Goal: Information Seeking & Learning: Learn about a topic

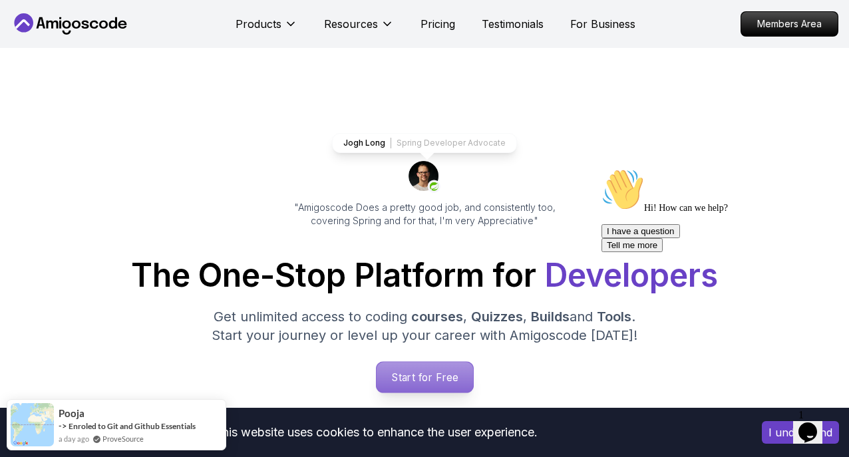
click at [447, 368] on p "Start for Free" at bounding box center [424, 377] width 96 height 31
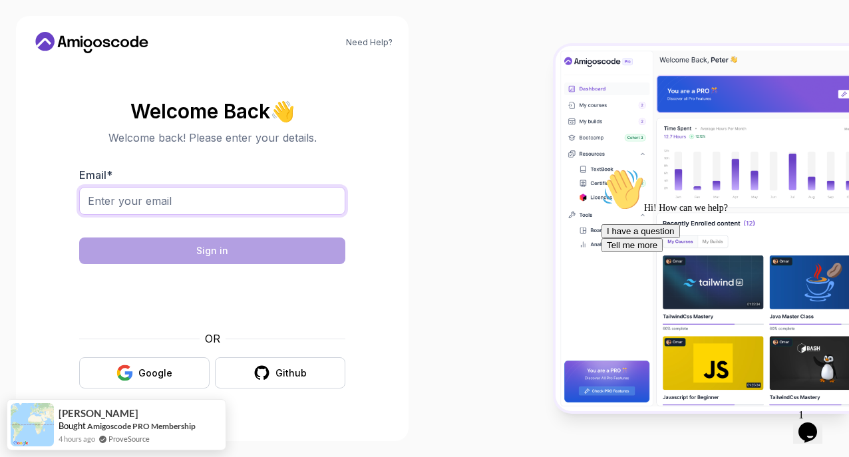
click at [281, 202] on input "Email *" at bounding box center [212, 201] width 266 height 28
type input "[PERSON_NAME][EMAIL_ADDRESS][PERSON_NAME][DOMAIN_NAME]"
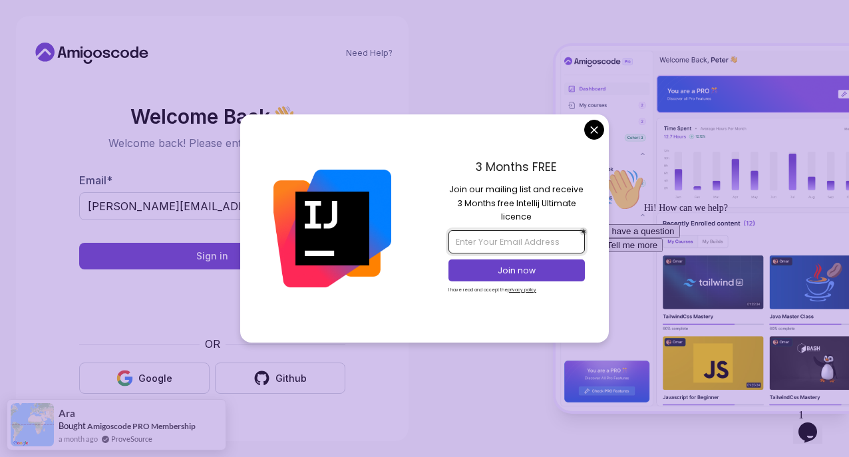
click at [503, 249] on input "email" at bounding box center [516, 241] width 136 height 23
type input "[PERSON_NAME][EMAIL_ADDRESS][PERSON_NAME][DOMAIN_NAME]"
click at [519, 269] on p "Join now" at bounding box center [517, 271] width 110 height 12
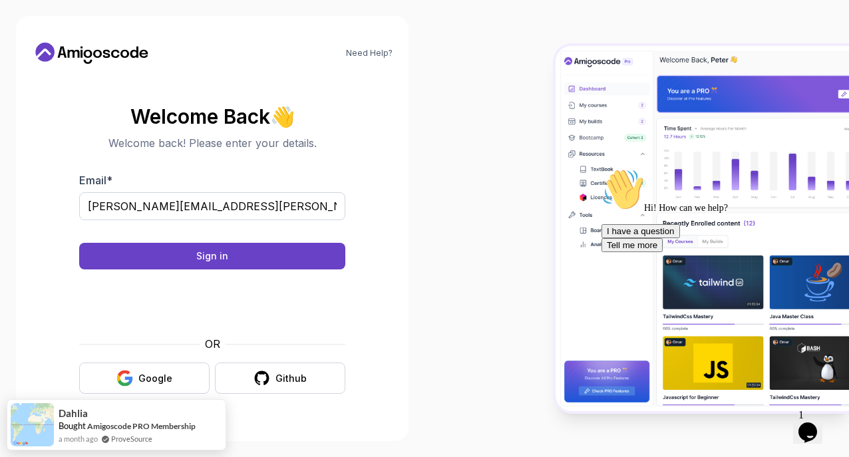
click at [509, 65] on body "Need Help? Welcome Back 👋 Welcome back! Please enter your details. Email * [PER…" at bounding box center [424, 228] width 849 height 457
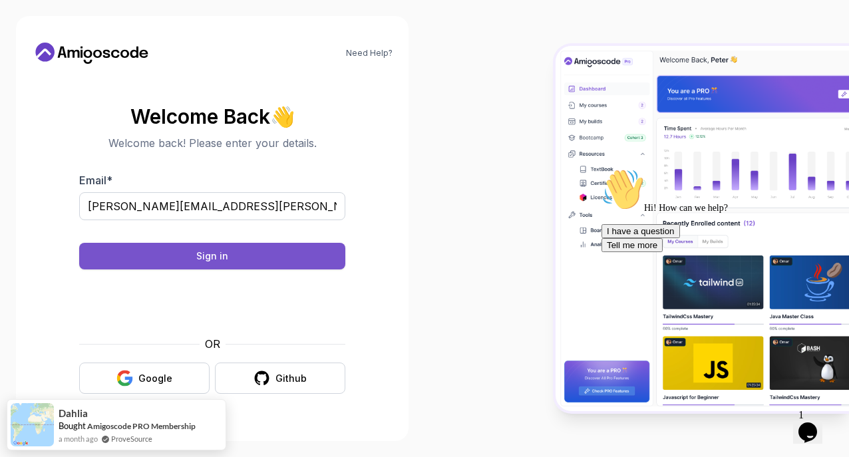
click at [249, 253] on button "Sign in" at bounding box center [212, 256] width 266 height 27
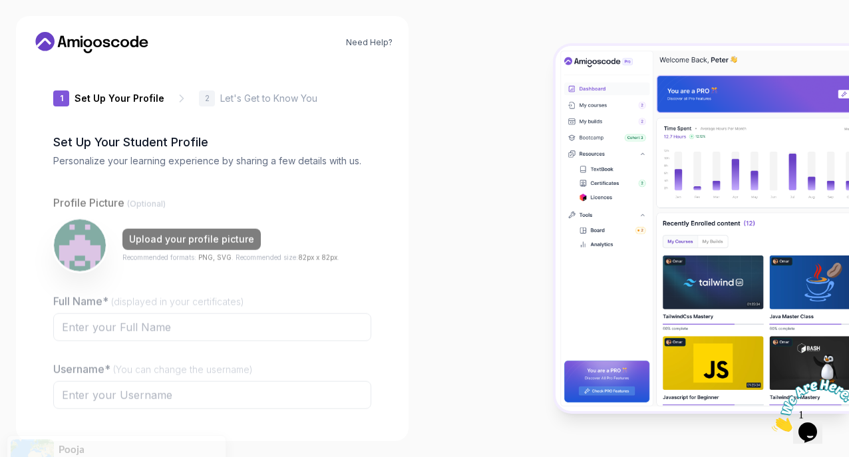
type input "boldmustang73f88"
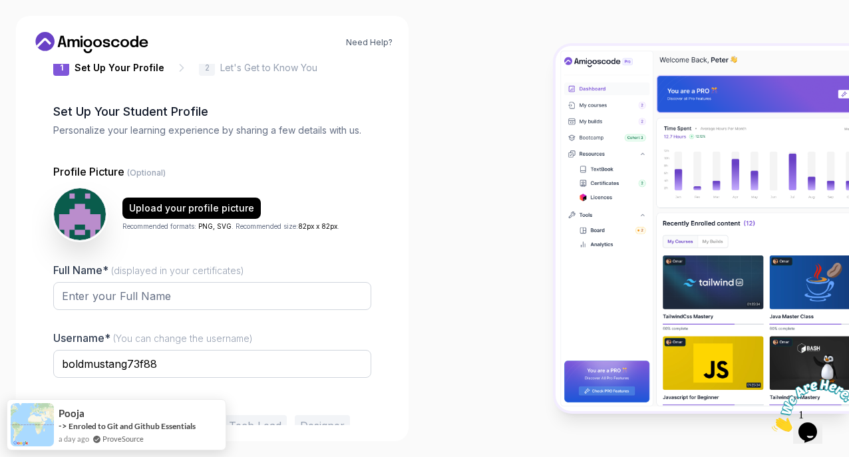
scroll to position [37, 0]
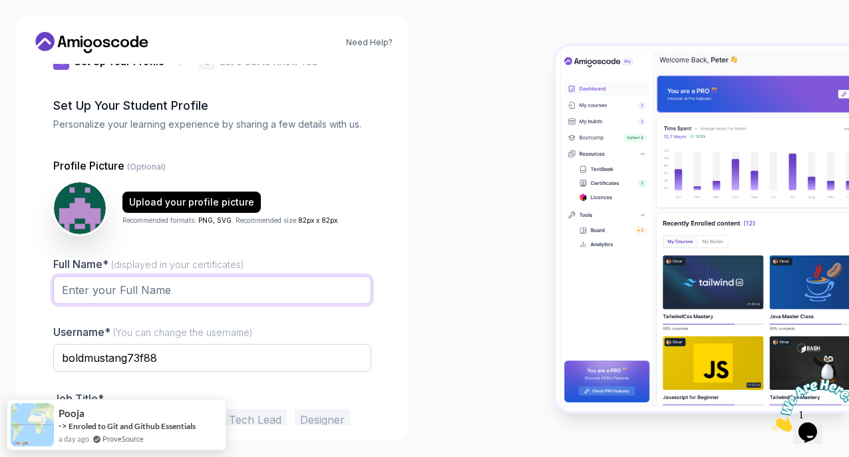
click at [248, 289] on input "Full Name* (displayed in your certificates)" at bounding box center [212, 290] width 318 height 28
type input "[PERSON_NAME]"
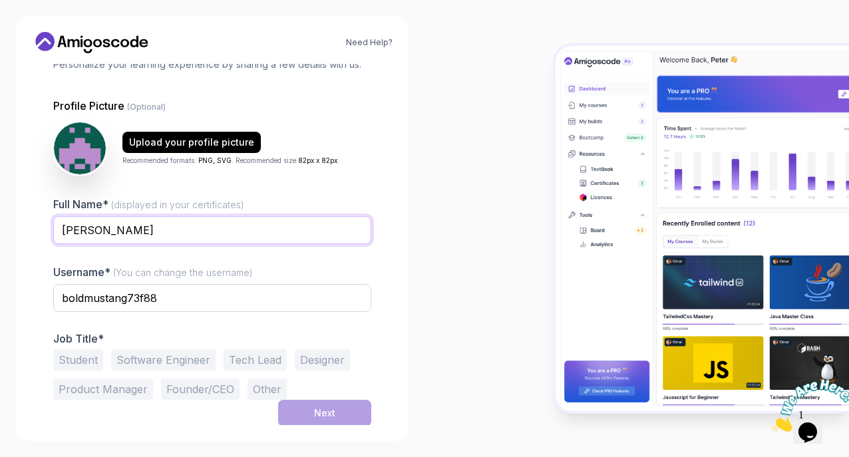
scroll to position [98, 0]
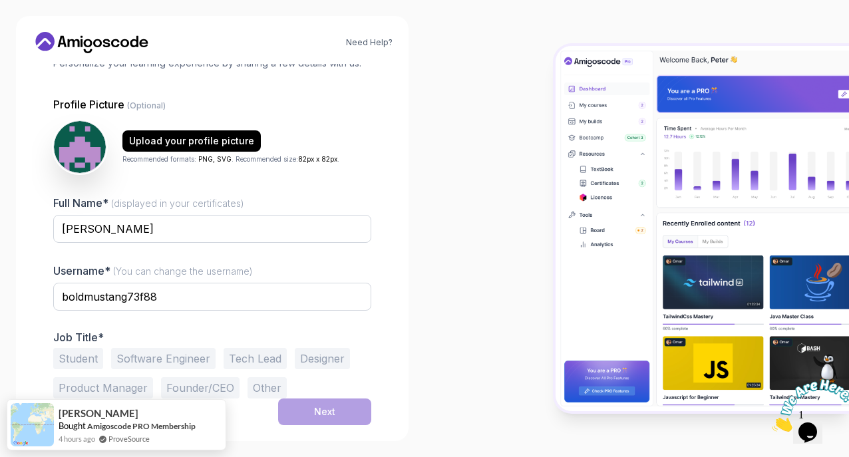
click at [259, 385] on button "Other" at bounding box center [266, 387] width 39 height 21
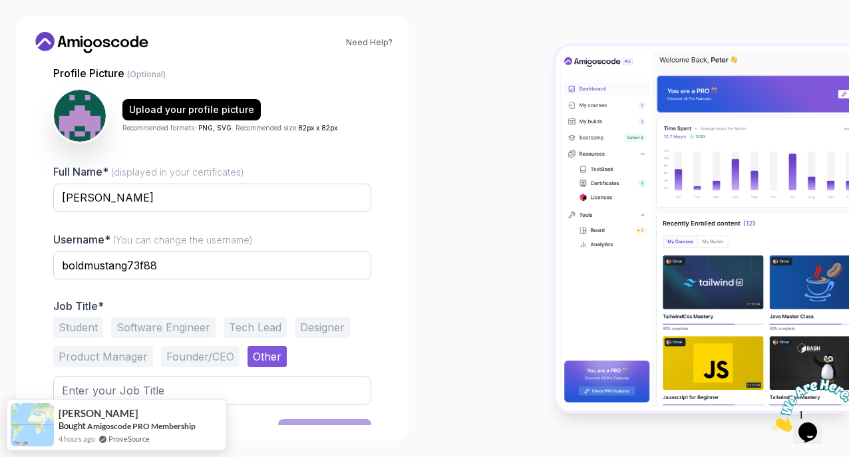
scroll to position [150, 0]
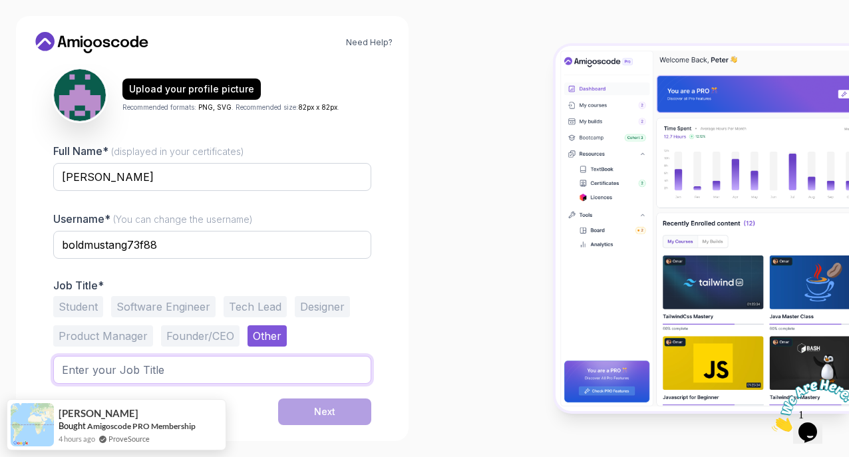
click at [192, 366] on input "text" at bounding box center [212, 370] width 318 height 28
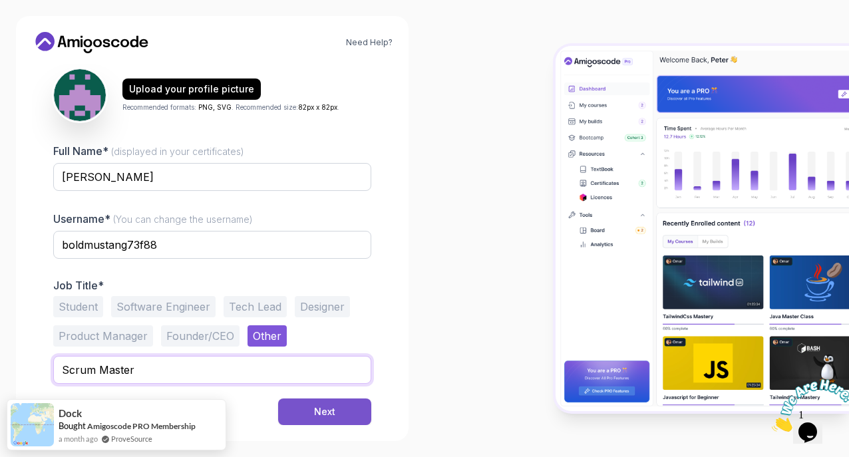
type input "Scrum Master"
click at [321, 416] on div "Next" at bounding box center [324, 411] width 21 height 13
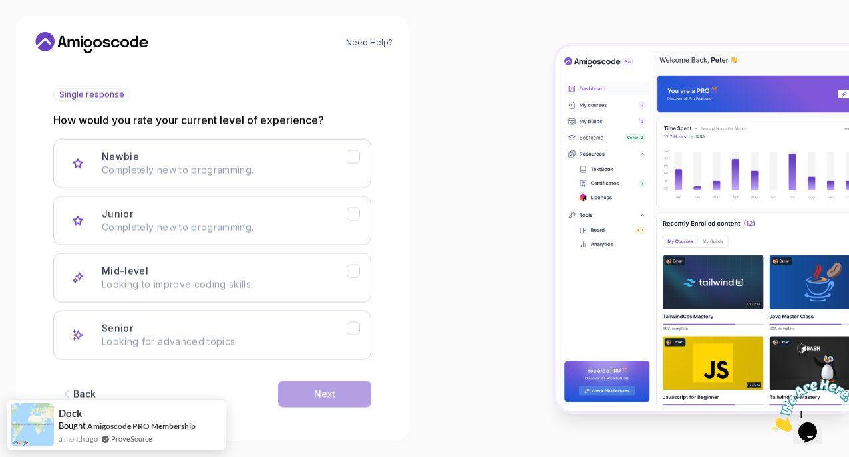
scroll to position [140, 0]
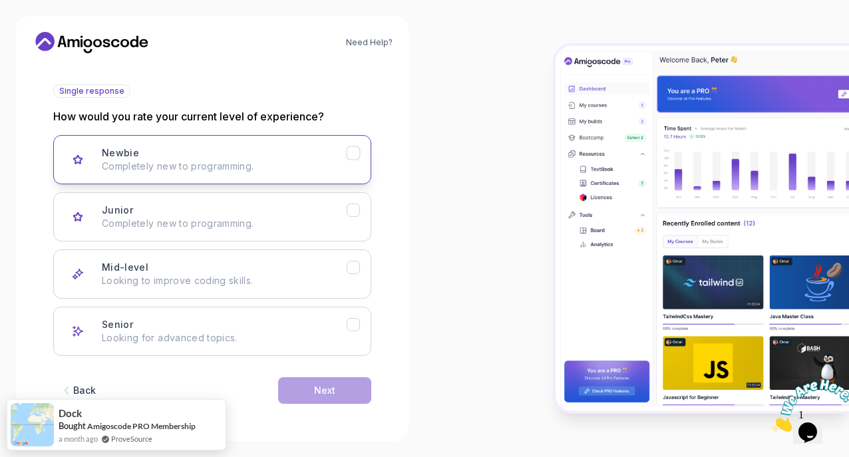
click at [351, 148] on icon "Newbie" at bounding box center [353, 153] width 13 height 13
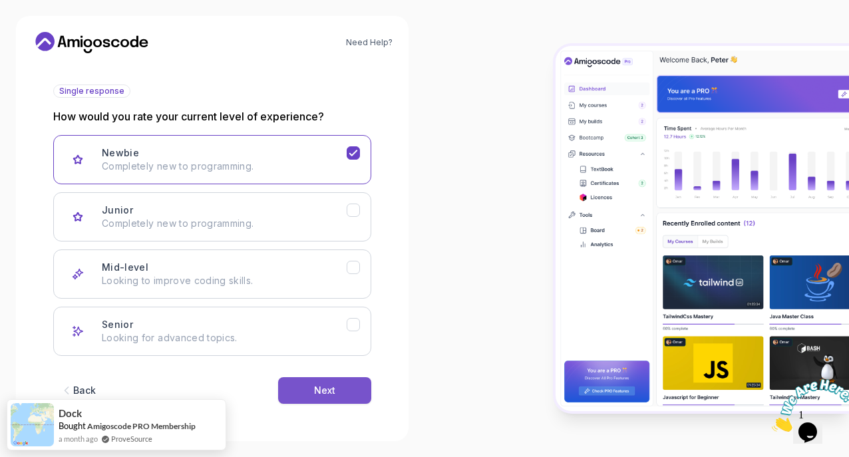
click at [334, 396] on button "Next" at bounding box center [324, 390] width 93 height 27
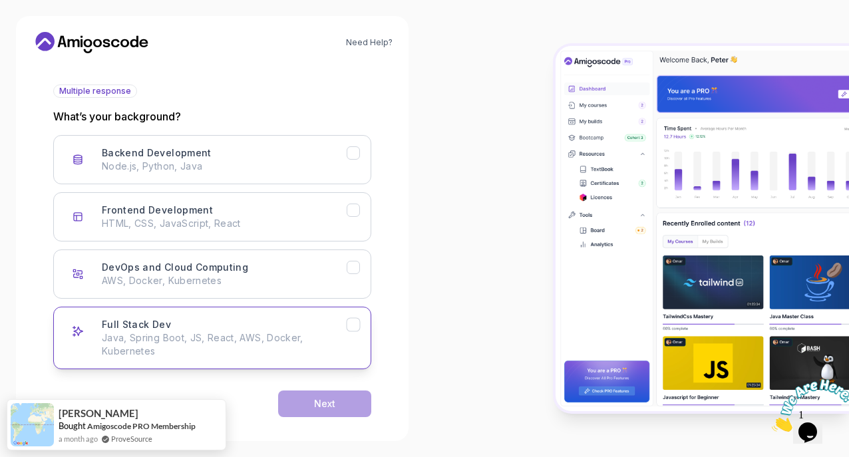
scroll to position [153, 0]
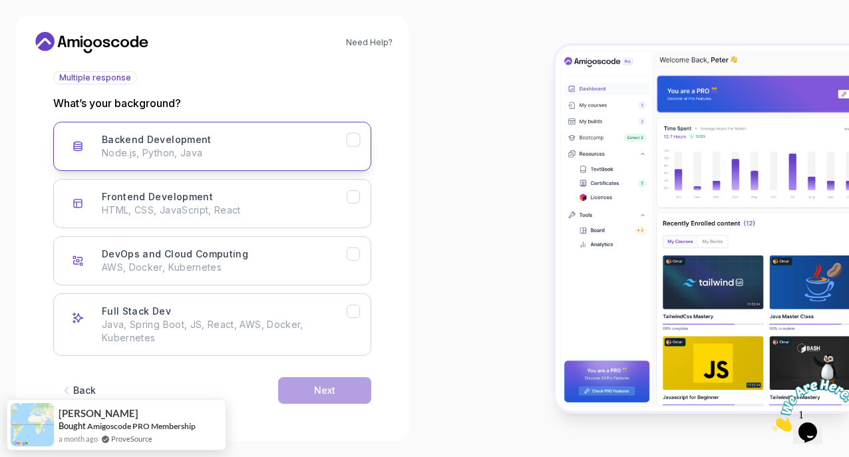
click at [358, 141] on icon "Backend Development" at bounding box center [353, 140] width 13 height 13
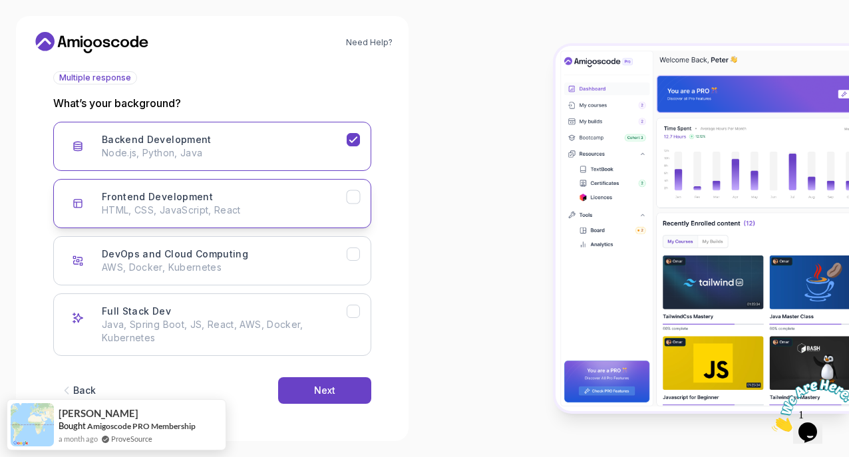
click at [353, 196] on icon "Frontend Development" at bounding box center [353, 197] width 13 height 13
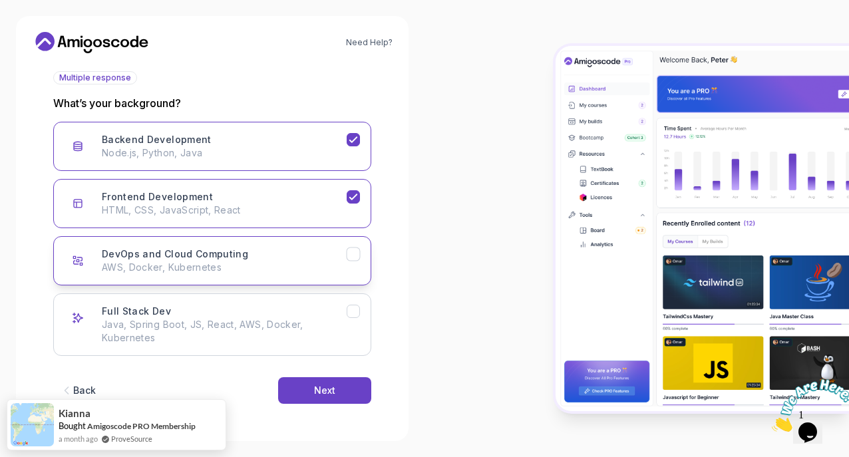
click at [360, 245] on button "DevOps and Cloud Computing AWS, Docker, Kubernetes" at bounding box center [212, 260] width 318 height 49
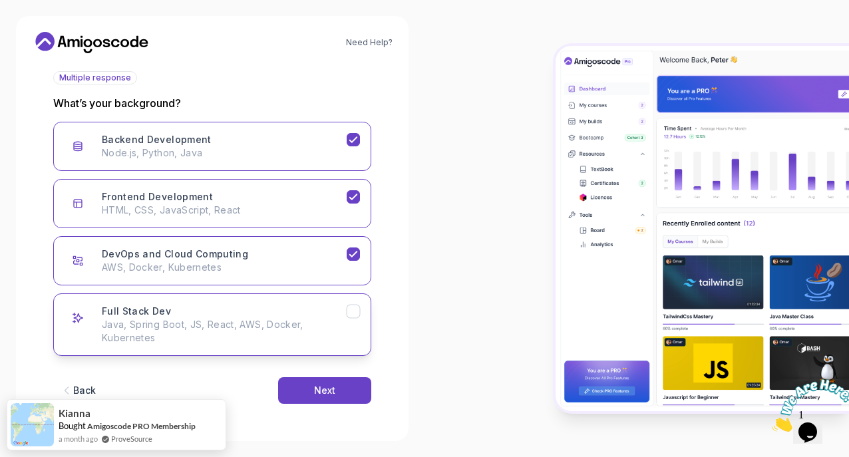
click at [354, 305] on icon "Full Stack Dev" at bounding box center [353, 311] width 13 height 13
click at [354, 307] on icon "Full Stack Dev" at bounding box center [353, 311] width 13 height 13
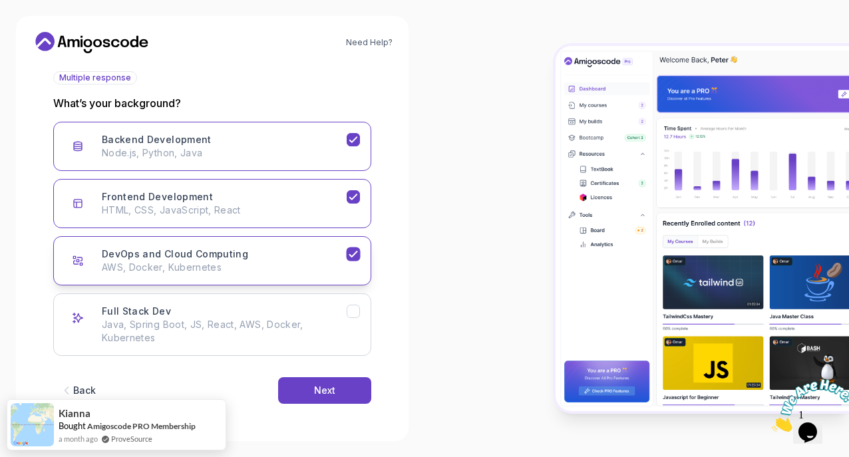
click at [356, 248] on icon "DevOps and Cloud Computing" at bounding box center [353, 254] width 13 height 13
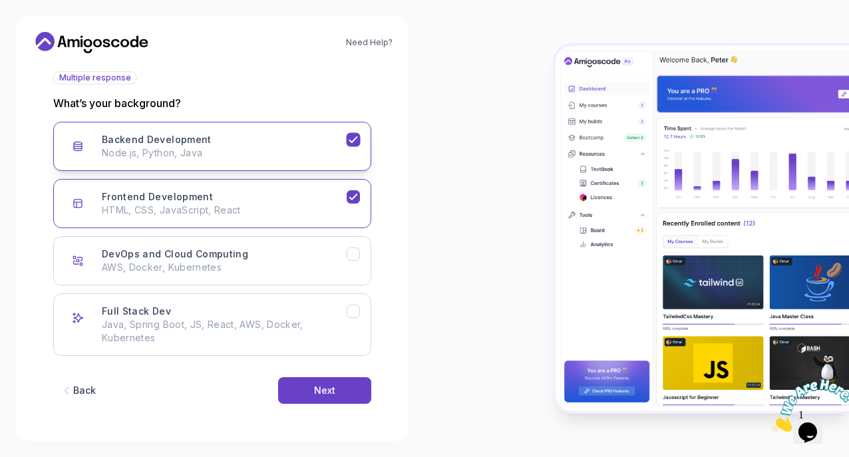
click at [352, 129] on button "Backend Development Node.js, Python, Java" at bounding box center [212, 146] width 318 height 49
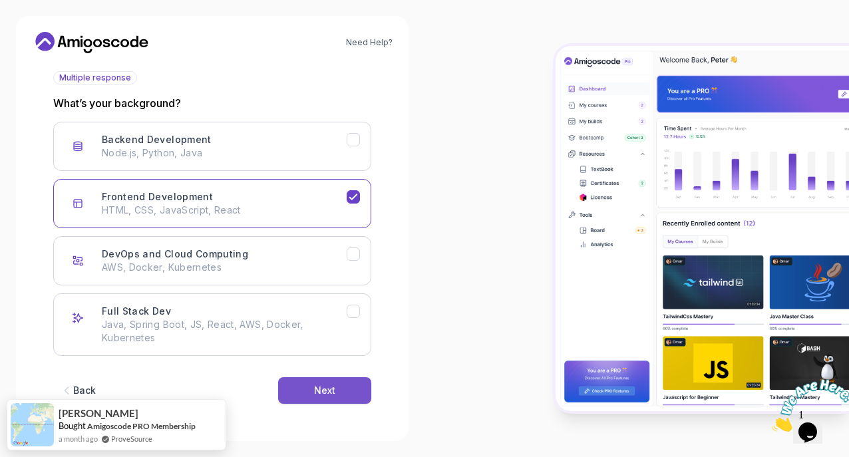
click at [340, 390] on button "Next" at bounding box center [324, 390] width 93 height 27
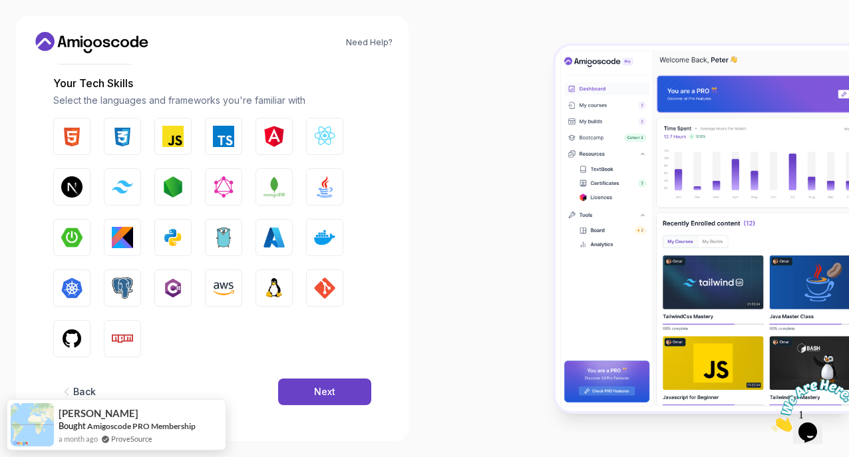
scroll to position [174, 0]
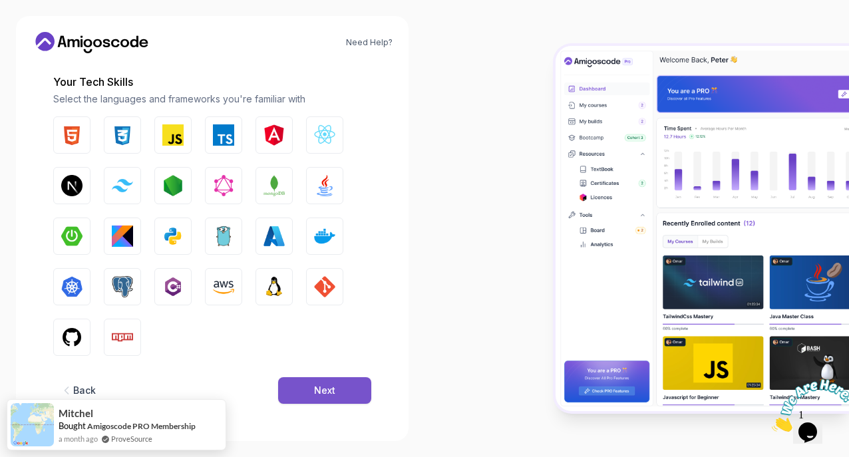
click at [312, 386] on button "Next" at bounding box center [324, 390] width 93 height 27
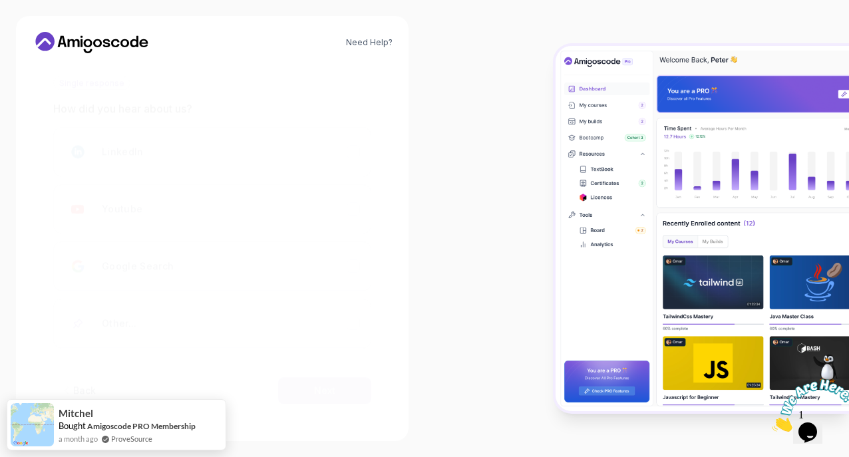
scroll to position [148, 0]
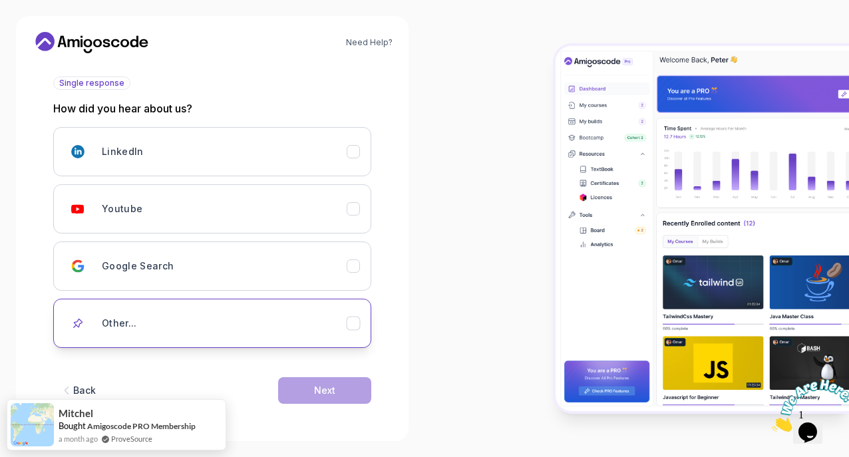
click at [348, 325] on icon "Other..." at bounding box center [353, 323] width 13 height 13
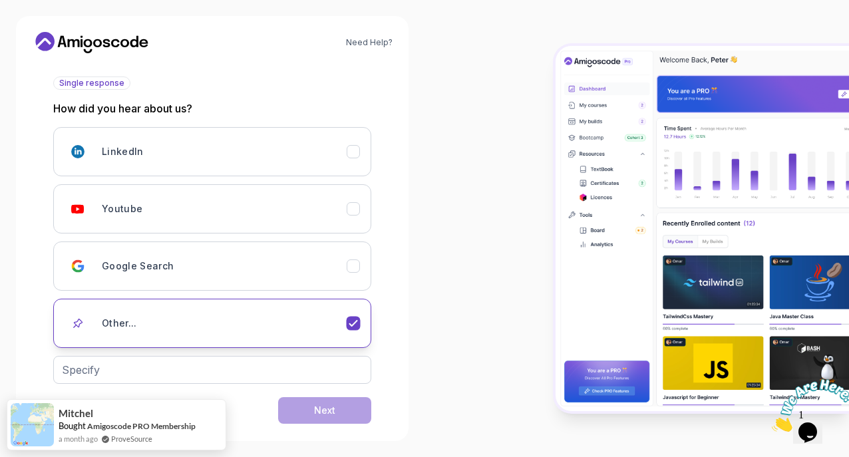
scroll to position [168, 0]
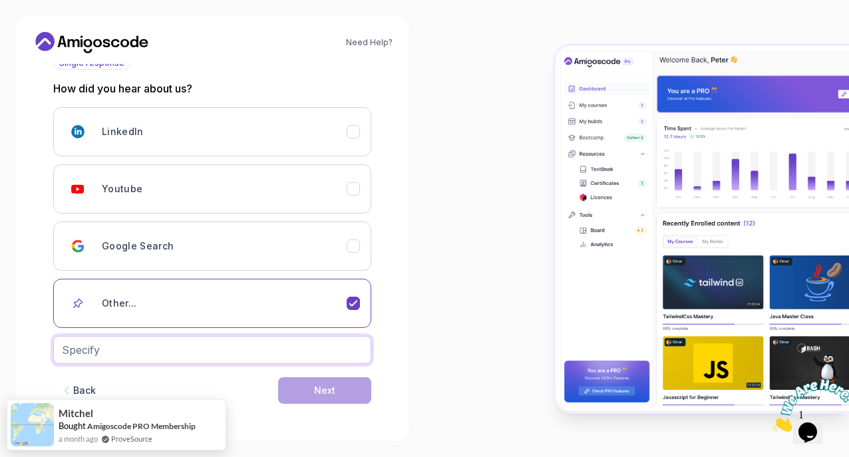
click at [292, 351] on input "text" at bounding box center [212, 350] width 318 height 28
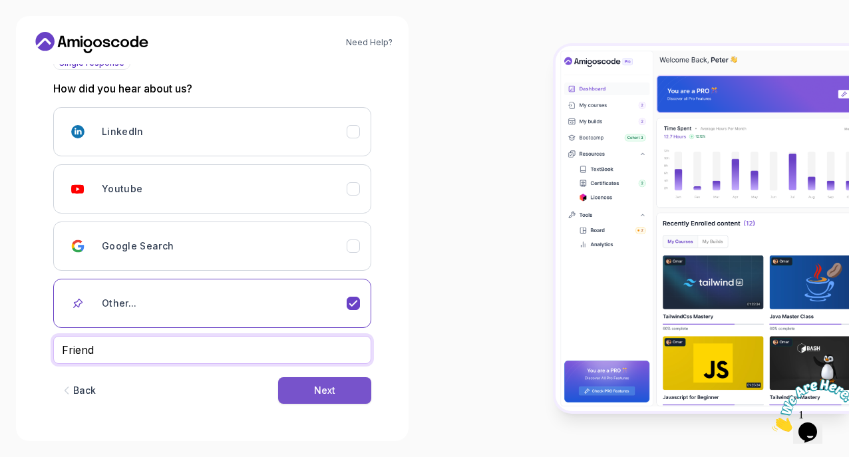
type input "Friend"
click at [325, 392] on div "Next" at bounding box center [324, 390] width 21 height 13
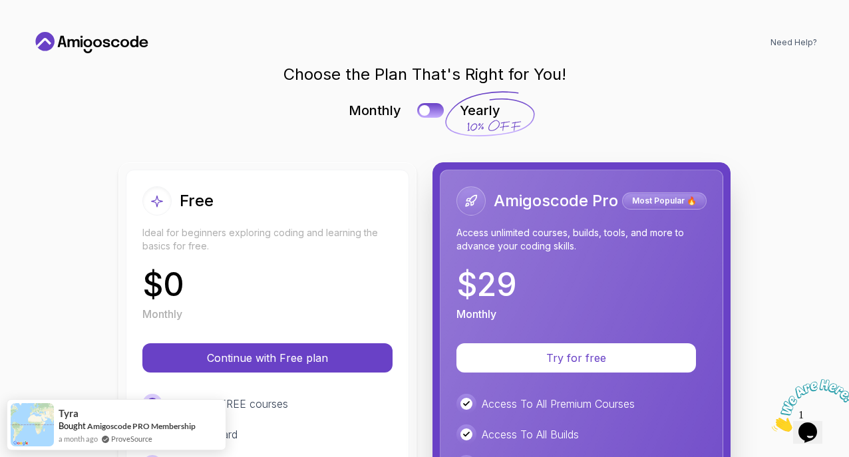
scroll to position [0, 0]
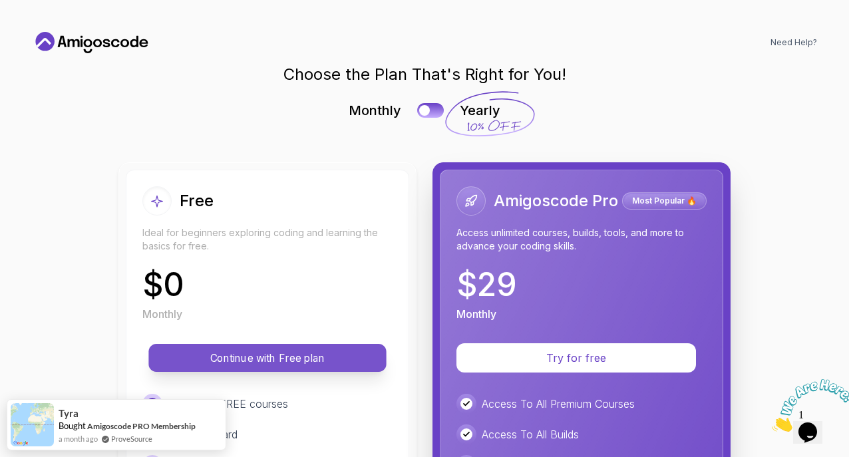
click at [310, 357] on p "Continue with Free plan" at bounding box center [267, 357] width 207 height 15
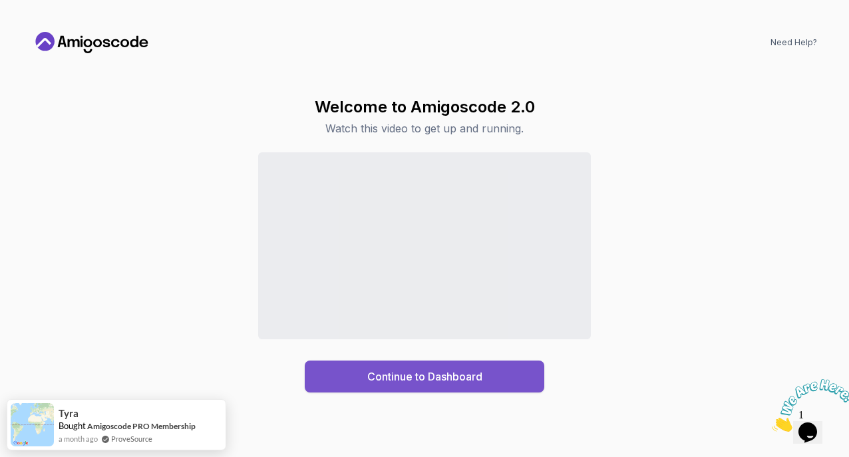
click at [364, 376] on button "Continue to Dashboard" at bounding box center [424, 376] width 239 height 32
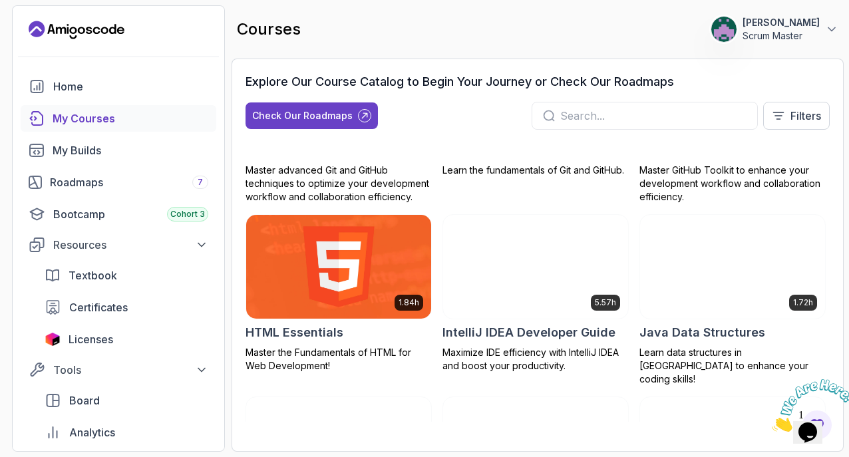
scroll to position [704, 0]
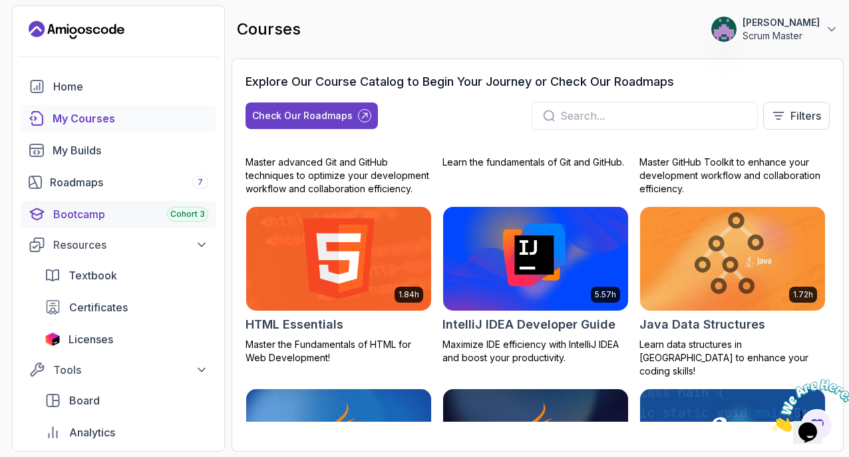
click at [71, 213] on div "Bootcamp Cohort 3" at bounding box center [130, 214] width 155 height 16
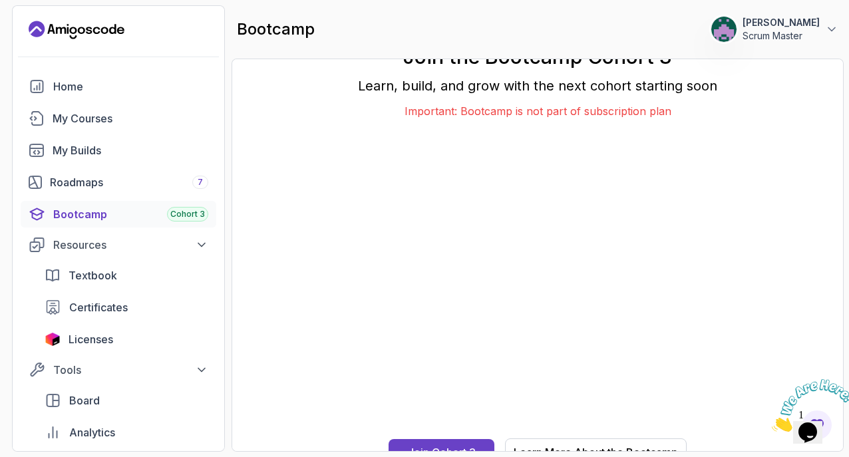
scroll to position [15, 0]
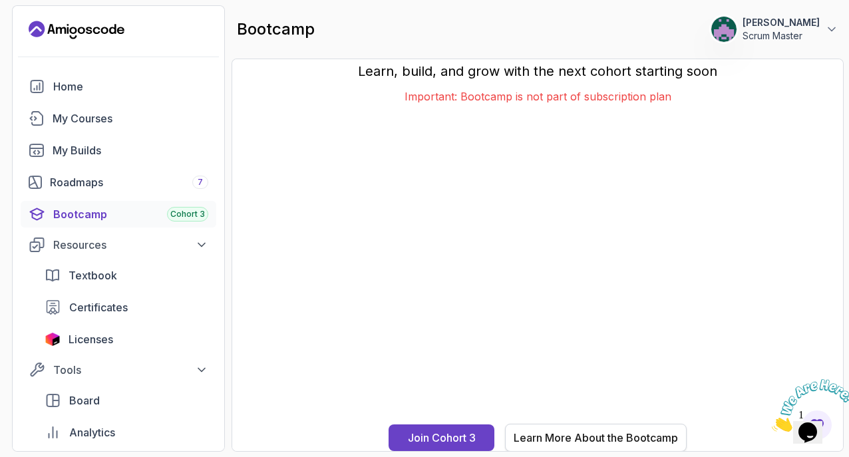
click at [547, 435] on div "Learn More About the Bootcamp" at bounding box center [595, 438] width 164 height 16
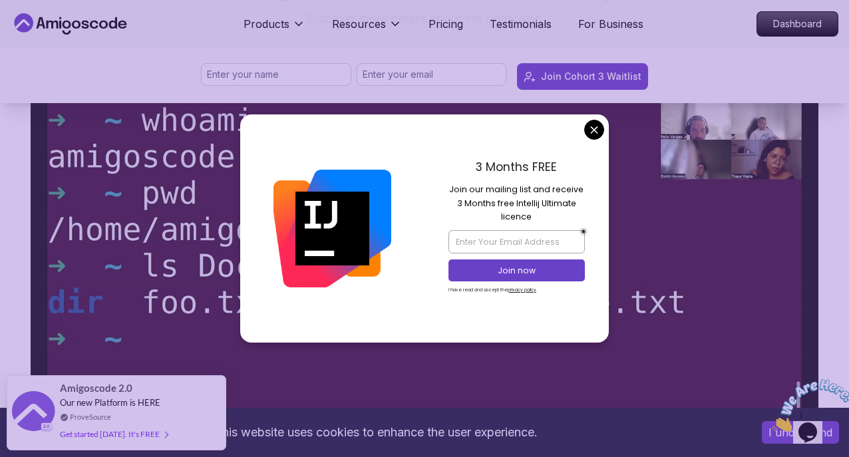
scroll to position [662, 0]
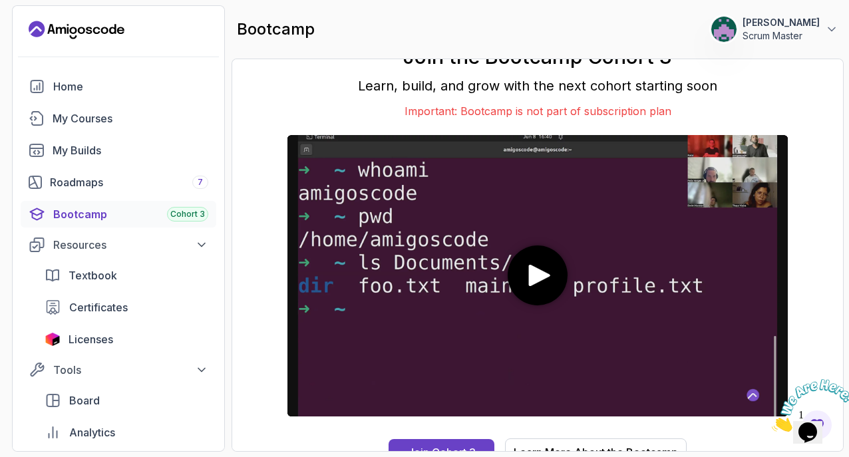
scroll to position [15, 0]
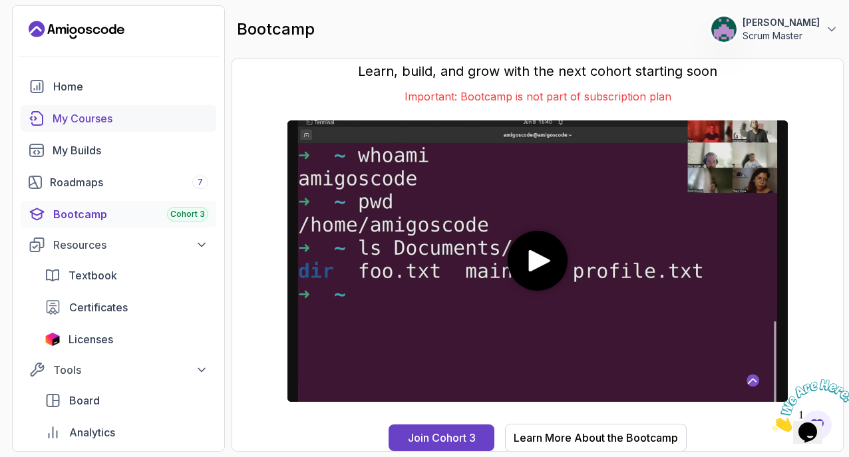
click at [98, 114] on div "My Courses" at bounding box center [131, 118] width 156 height 16
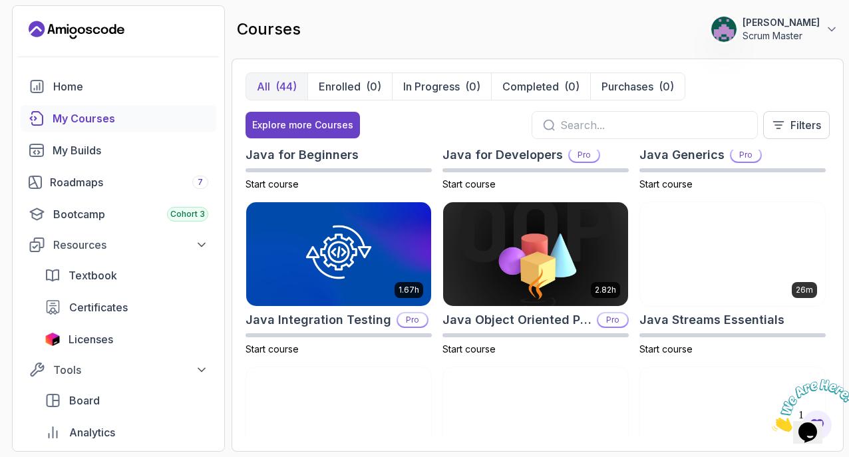
scroll to position [968, 0]
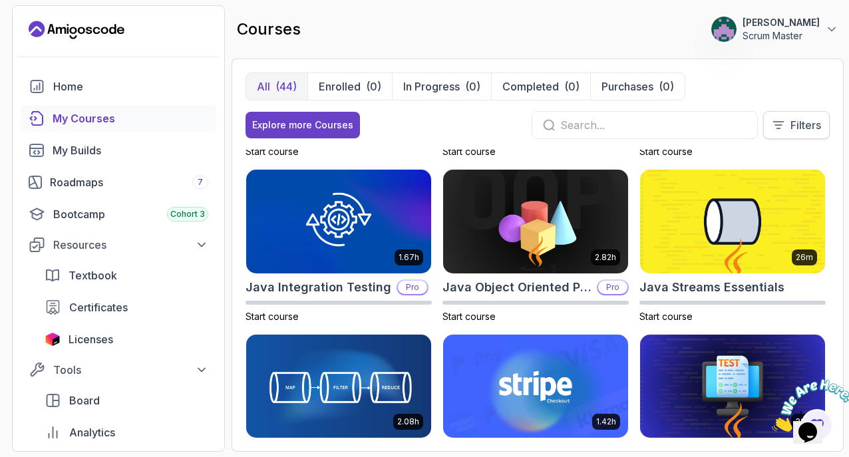
click at [778, 125] on icon at bounding box center [778, 125] width 10 height 7
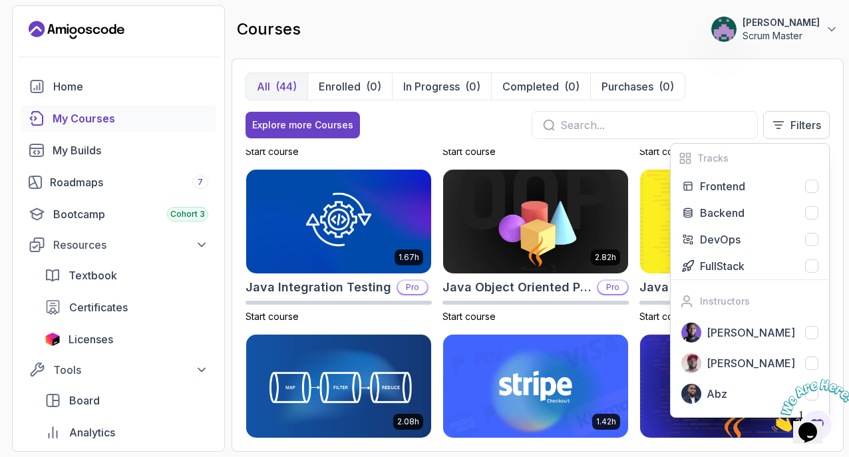
click at [738, 87] on div "All (44) Enrolled (0) In Progress (0) Completed (0) Purchases (0)" at bounding box center [537, 86] width 584 height 28
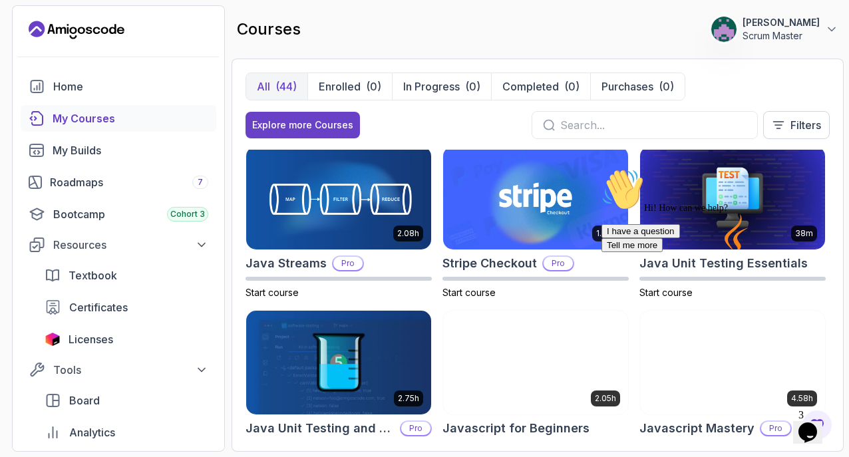
scroll to position [1156, 0]
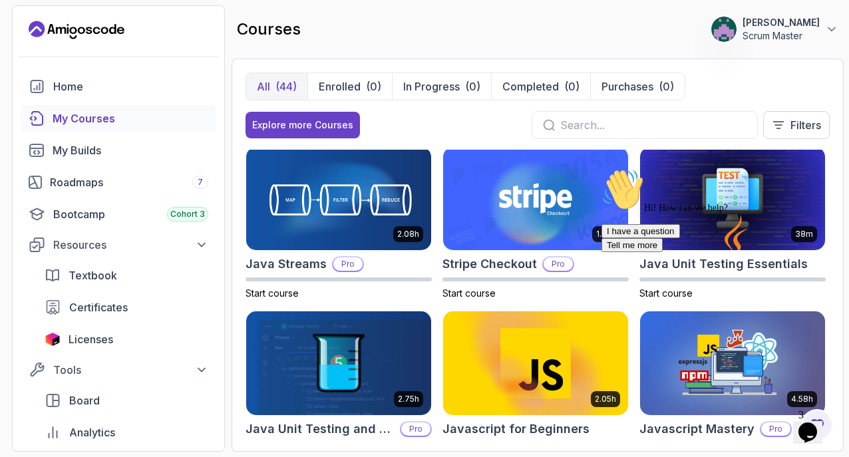
click at [573, 128] on input "text" at bounding box center [653, 125] width 186 height 16
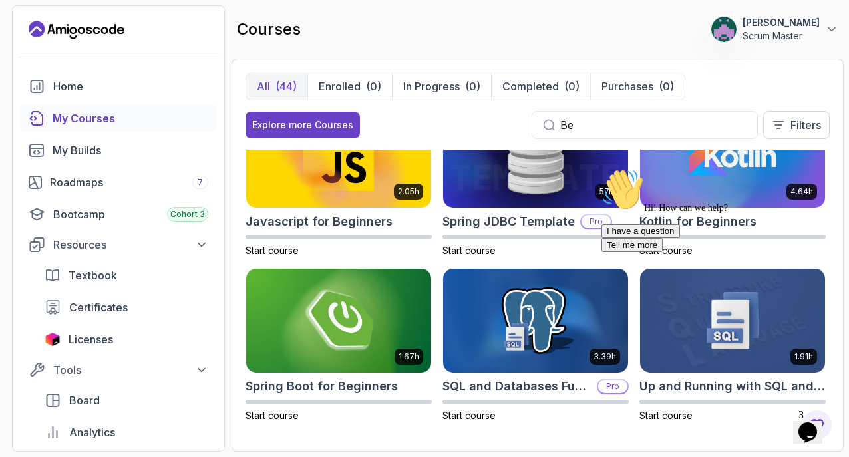
scroll to position [47, 0]
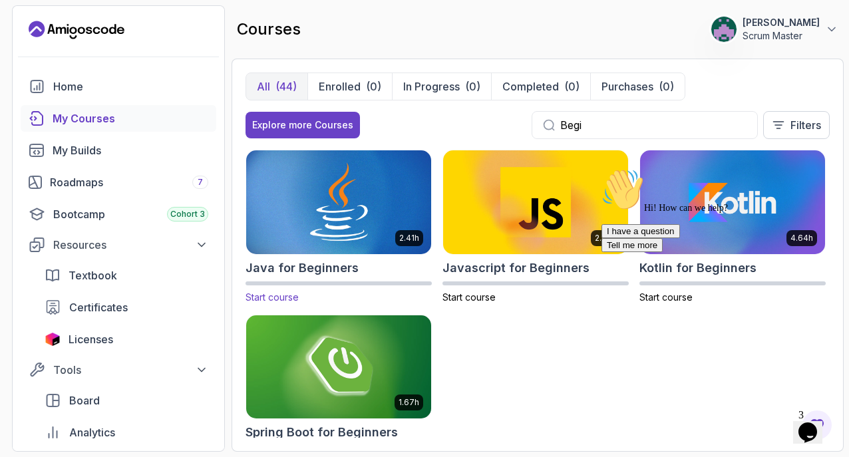
type input "Begi"
click at [332, 266] on h2 "Java for Beginners" at bounding box center [301, 268] width 113 height 19
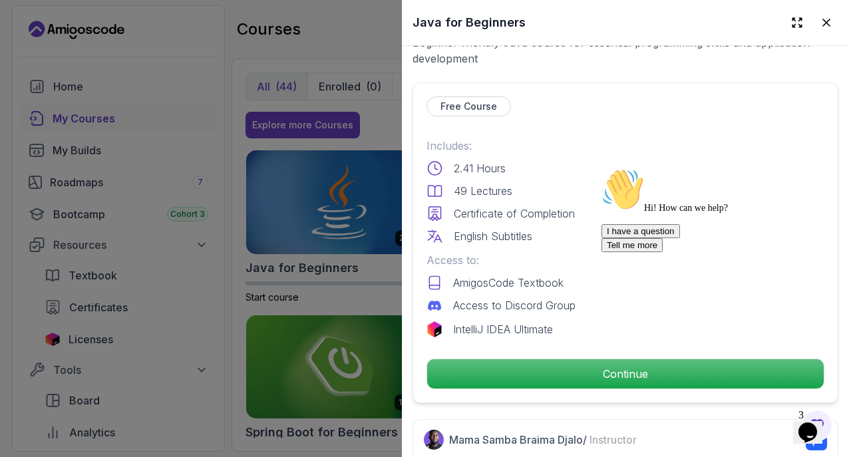
scroll to position [321, 0]
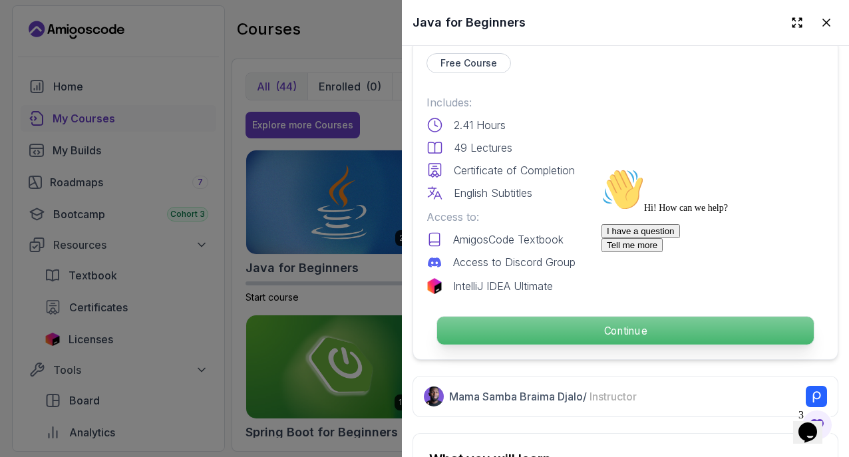
click at [558, 336] on p "Continue" at bounding box center [625, 331] width 376 height 28
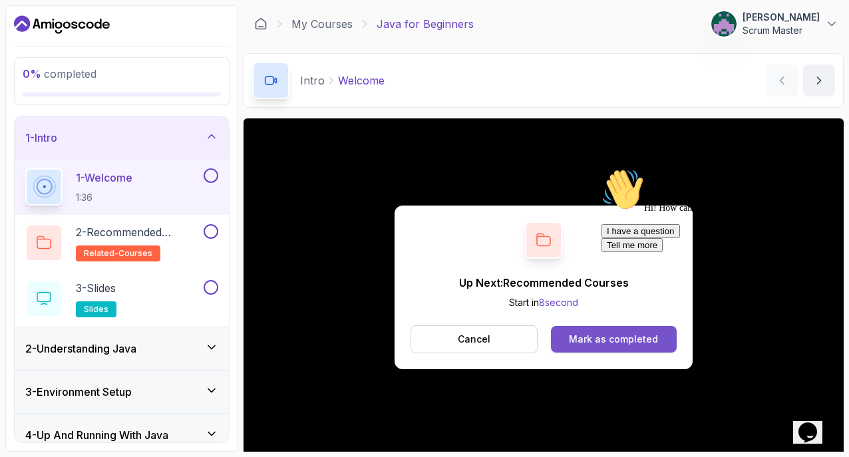
click at [585, 336] on div "Mark as completed" at bounding box center [613, 339] width 89 height 13
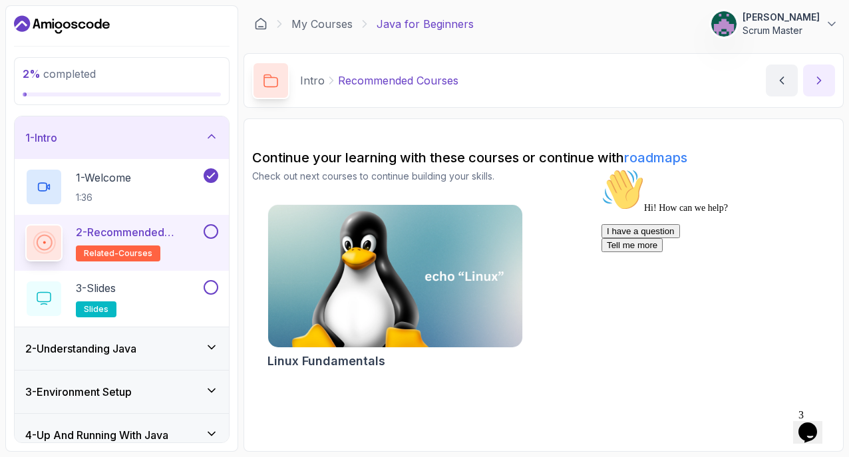
click at [810, 78] on button "next content" at bounding box center [819, 81] width 32 height 32
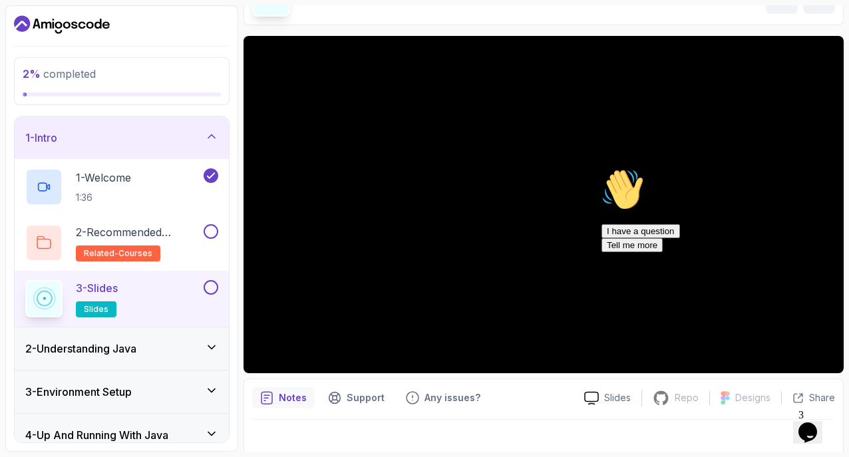
scroll to position [83, 0]
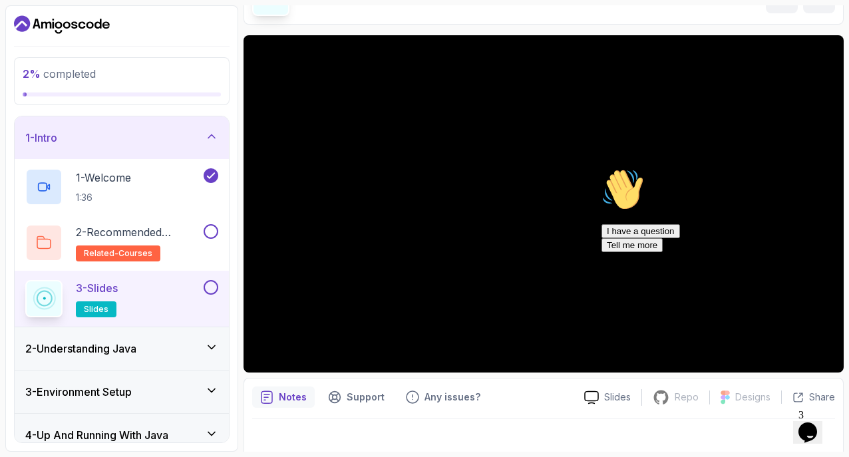
click at [601, 168] on icon "Chat attention grabber" at bounding box center [601, 168] width 0 height 0
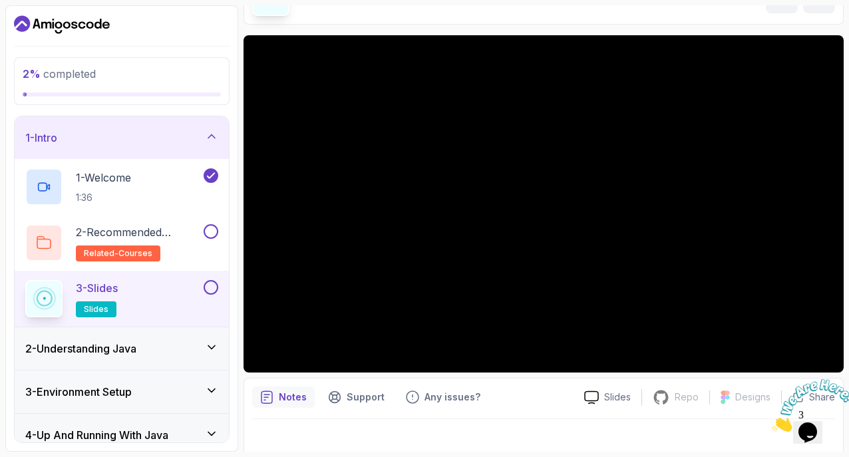
scroll to position [96, 0]
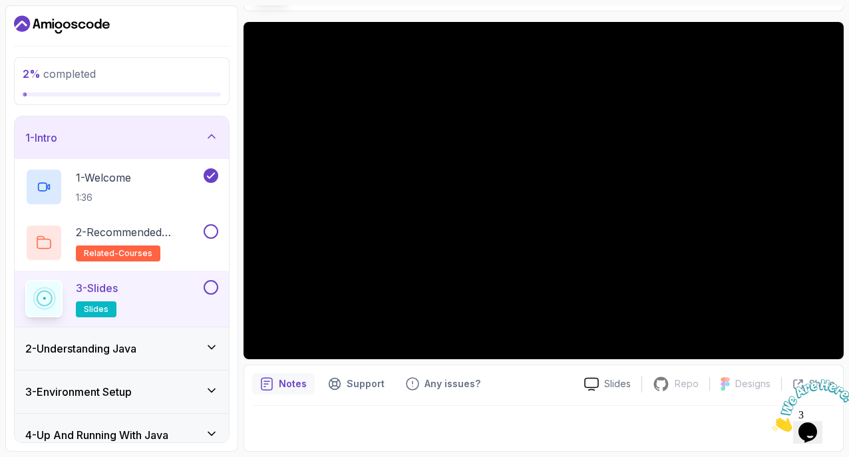
click at [771, 422] on icon "Close" at bounding box center [771, 427] width 0 height 11
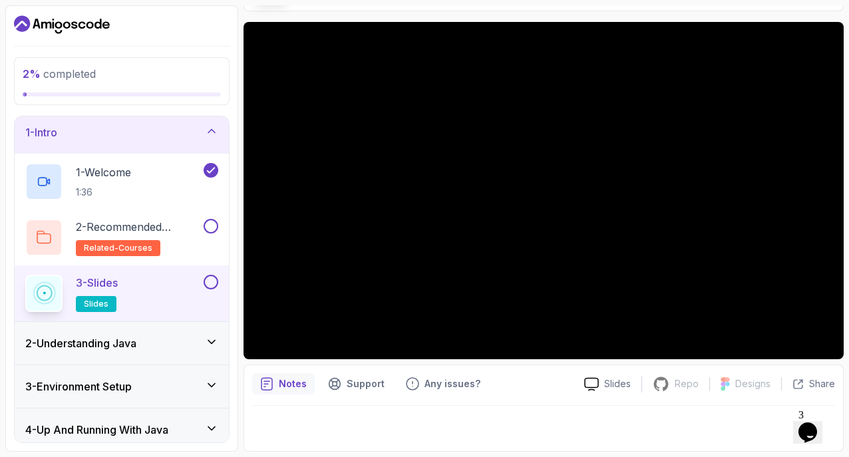
click at [182, 347] on div "2 - Understanding Java" at bounding box center [121, 343] width 193 height 16
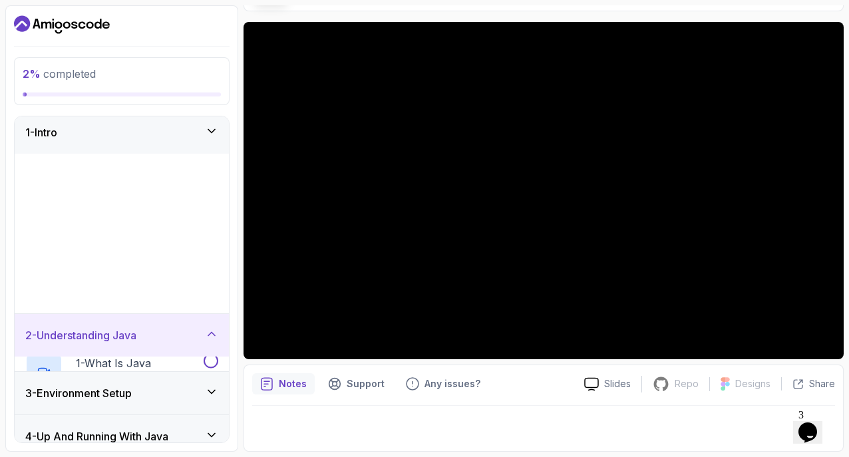
scroll to position [0, 0]
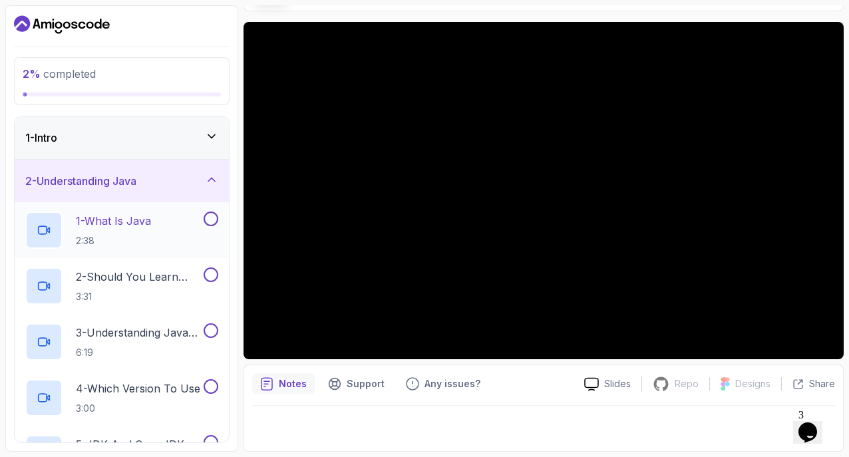
click at [135, 223] on p "1 - What Is Java" at bounding box center [113, 221] width 75 height 16
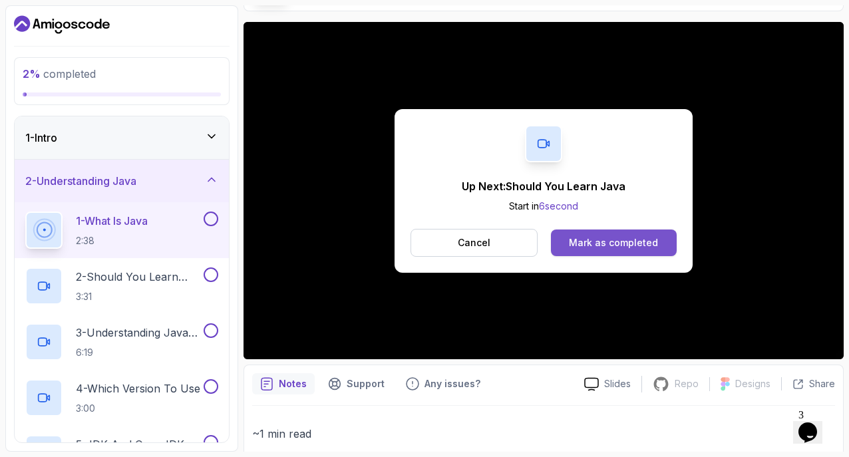
click at [626, 250] on button "Mark as completed" at bounding box center [614, 242] width 126 height 27
